Goal: Transaction & Acquisition: Obtain resource

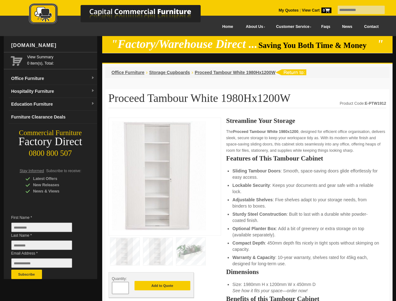
click at [357, 10] on input "text" at bounding box center [361, 10] width 47 height 8
click at [46, 247] on input "Last Name *" at bounding box center [41, 245] width 61 height 9
click at [27, 275] on button "Subscribe" at bounding box center [26, 274] width 31 height 9
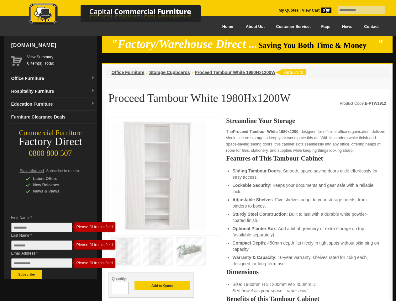
click at [248, 210] on ul "Sliding Tambour Doors : Smooth, space-saving doors glide effortlessly for easy …" at bounding box center [306, 217] width 147 height 99
click at [163, 286] on button "Add to Quote" at bounding box center [163, 285] width 56 height 9
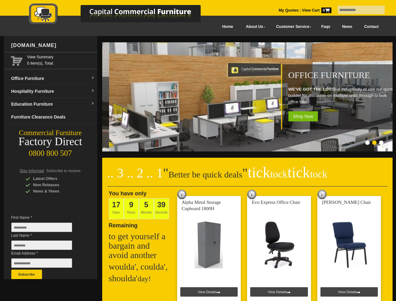
click at [357, 10] on input "text" at bounding box center [361, 10] width 47 height 8
click at [46, 247] on input "Last Name *" at bounding box center [41, 245] width 61 height 9
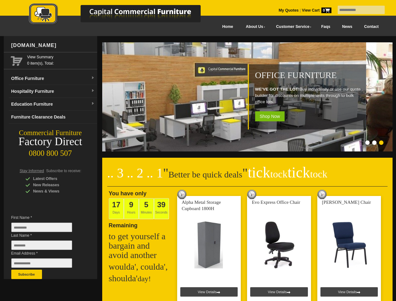
click at [27, 275] on button "Subscribe" at bounding box center [26, 274] width 31 height 9
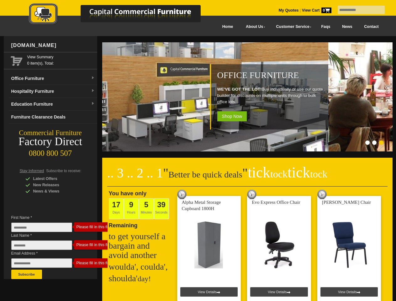
click at [240, 144] on ol at bounding box center [240, 144] width 294 height 6
